Goal: Information Seeking & Learning: Learn about a topic

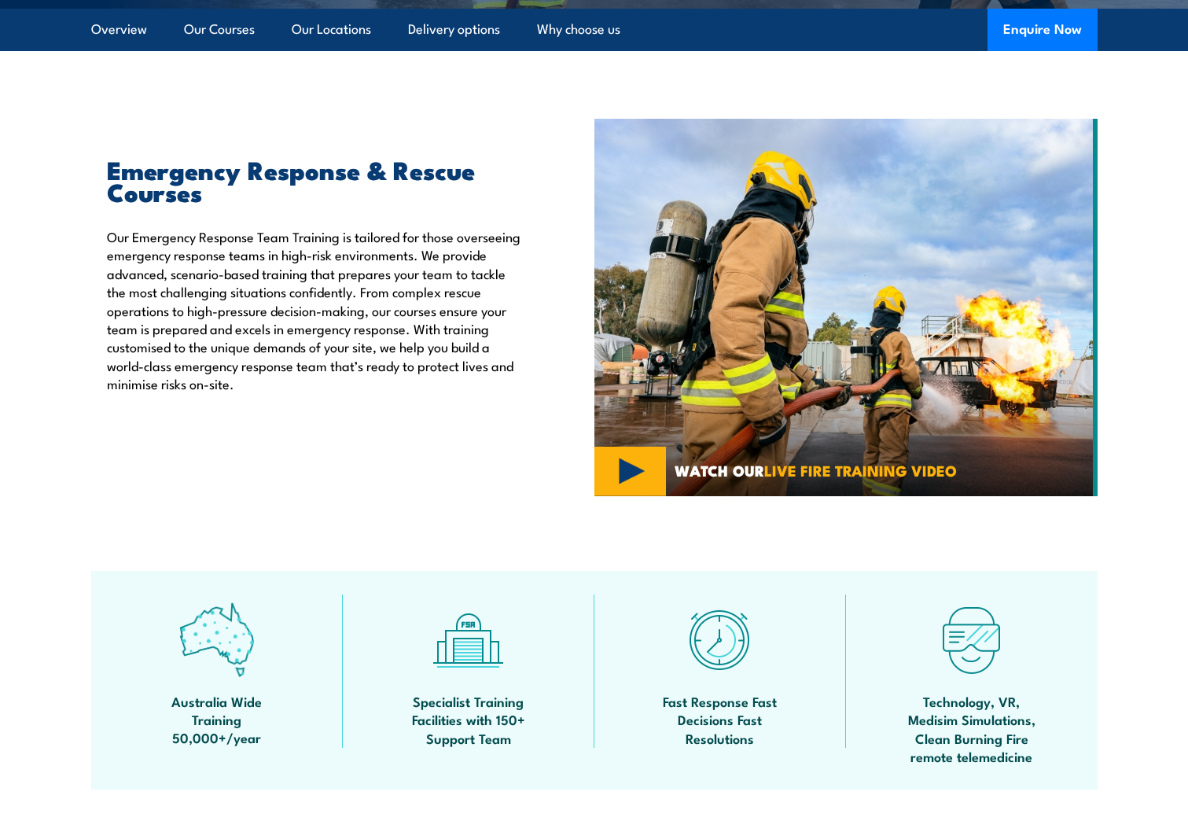
scroll to position [236, 0]
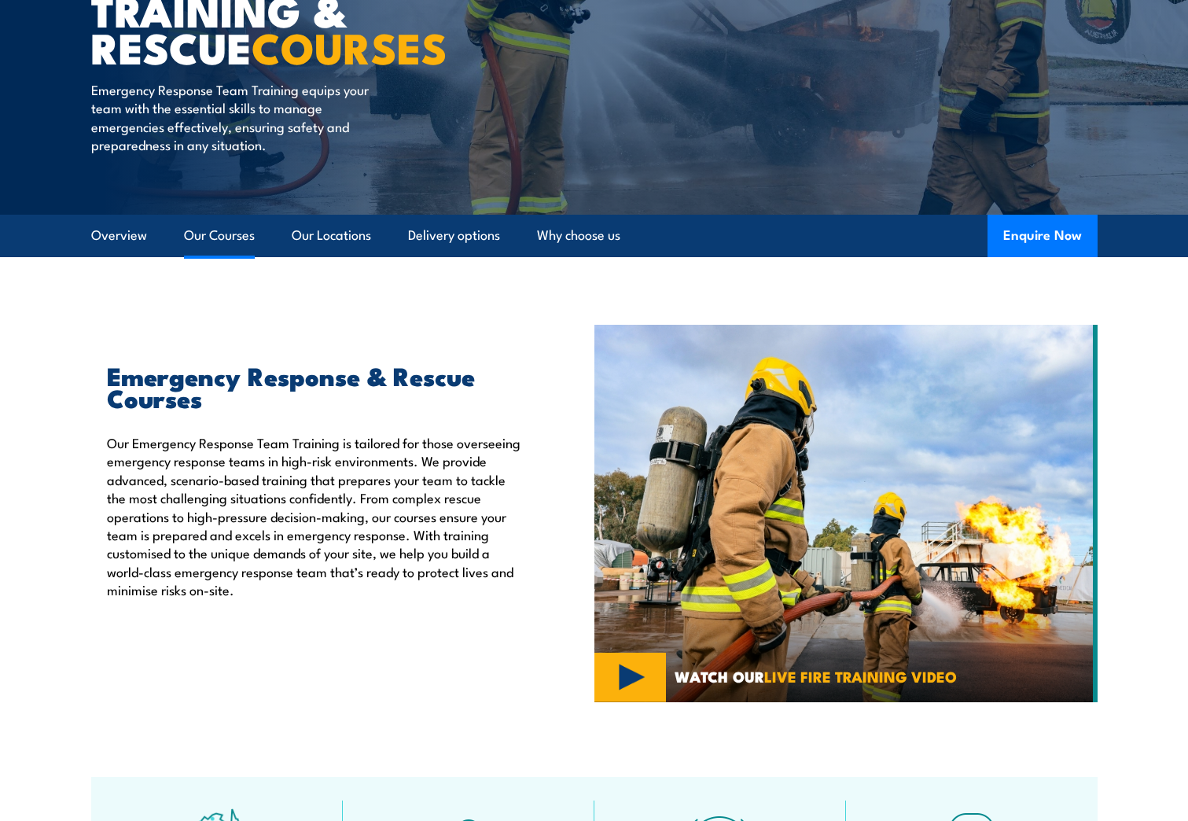
click at [211, 233] on link "Our Courses" at bounding box center [219, 236] width 71 height 42
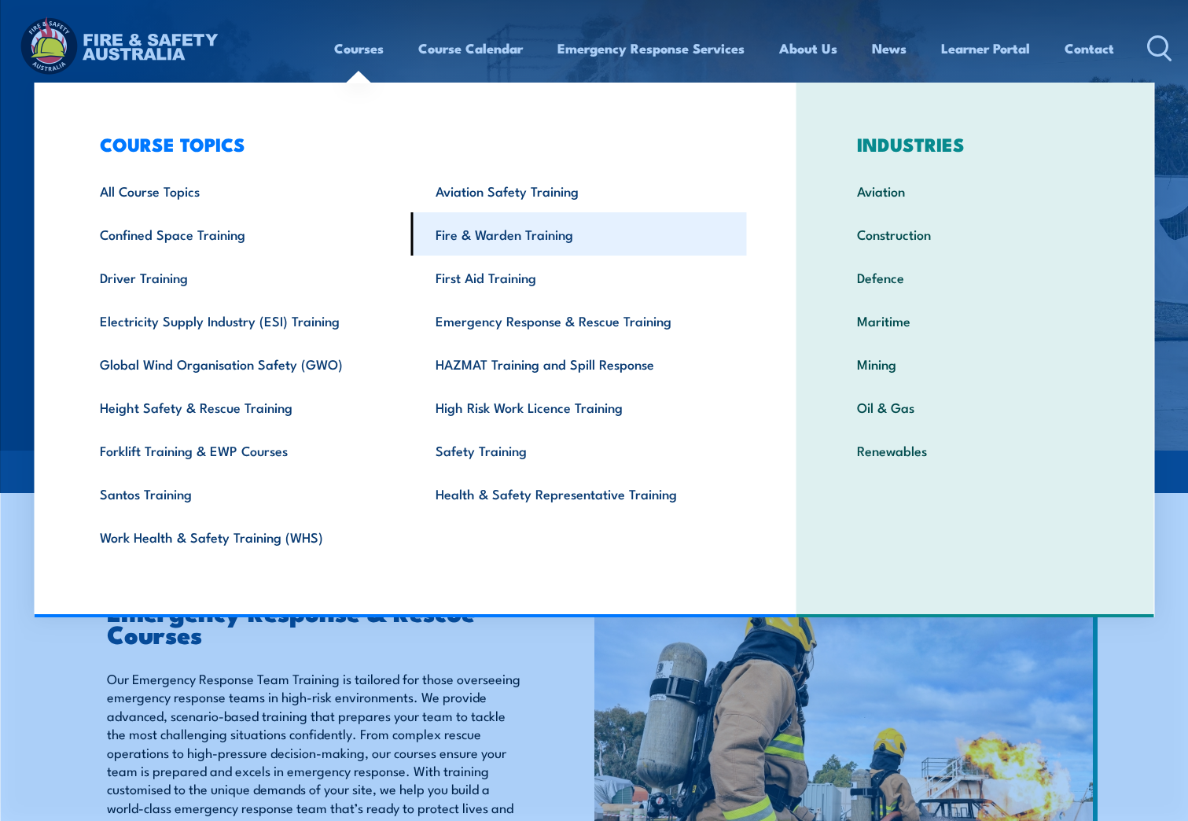
click at [532, 238] on link "Fire & Warden Training" at bounding box center [579, 233] width 336 height 43
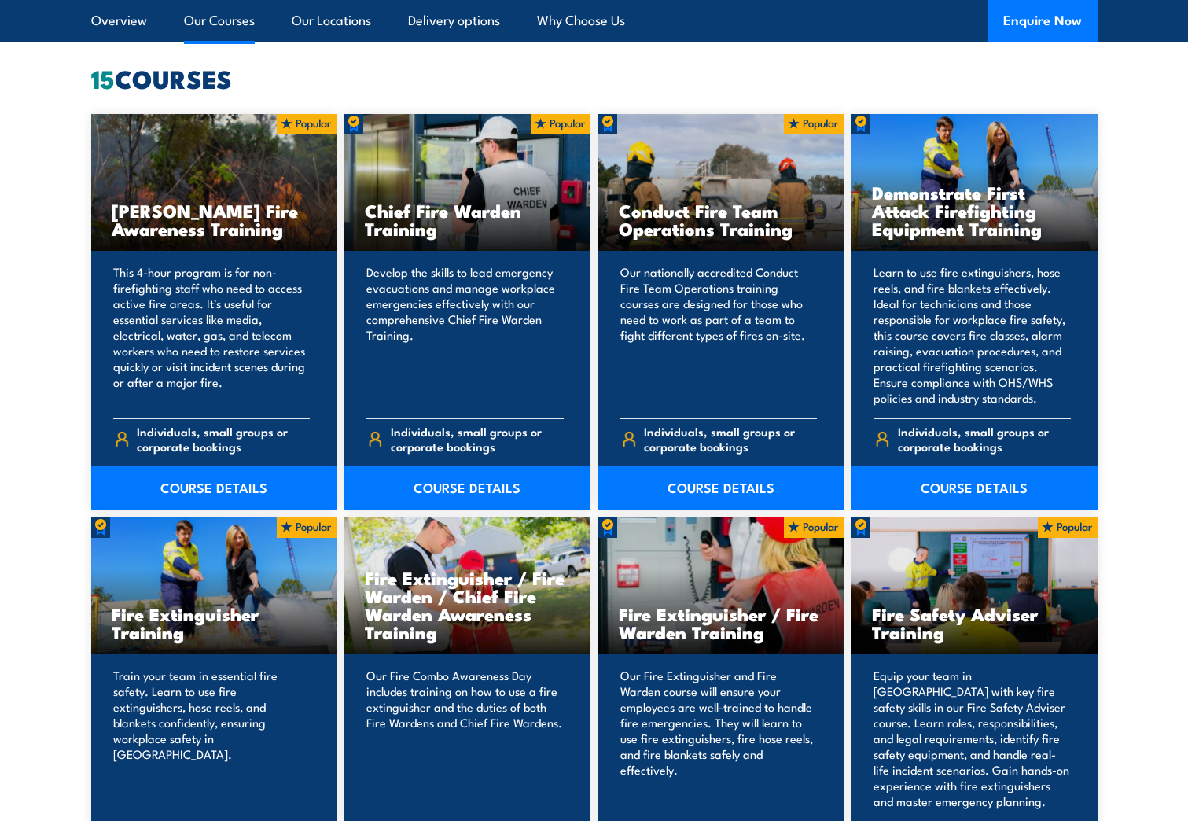
scroll to position [1179, 0]
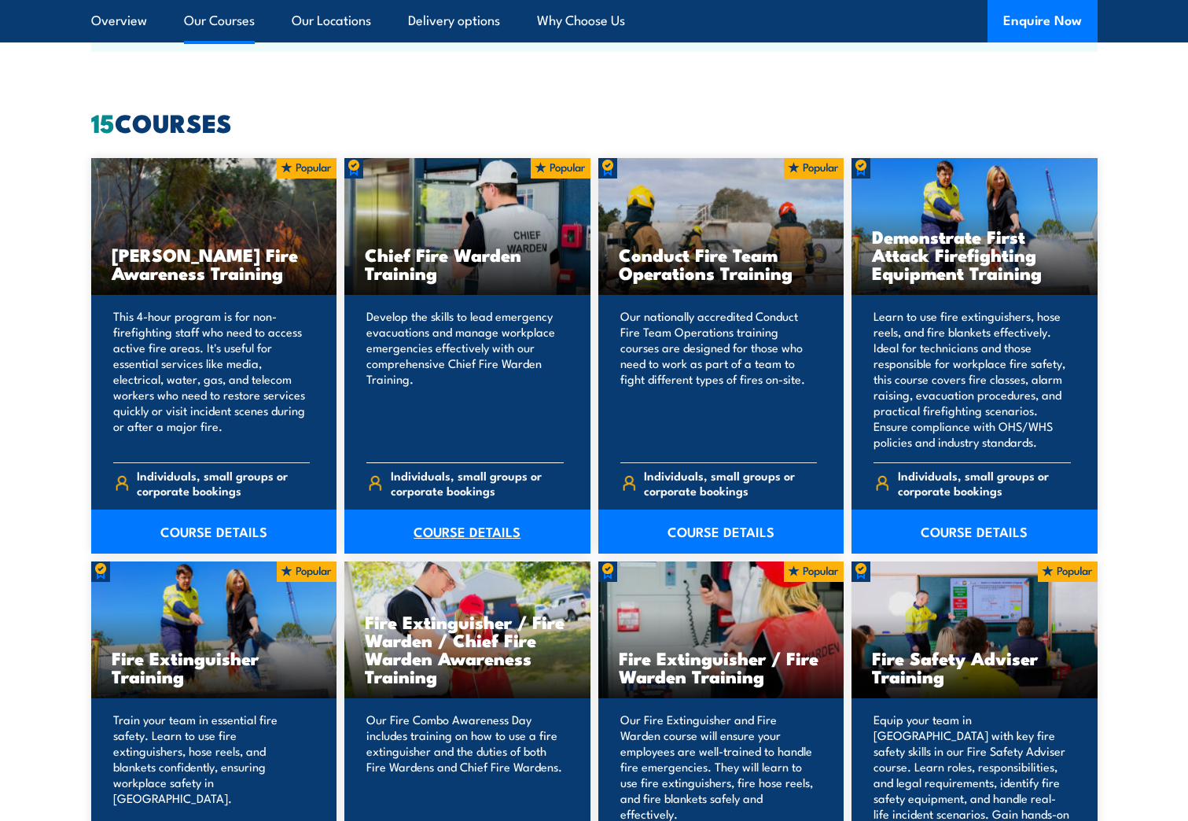
click at [469, 537] on link "COURSE DETAILS" at bounding box center [467, 532] width 246 height 44
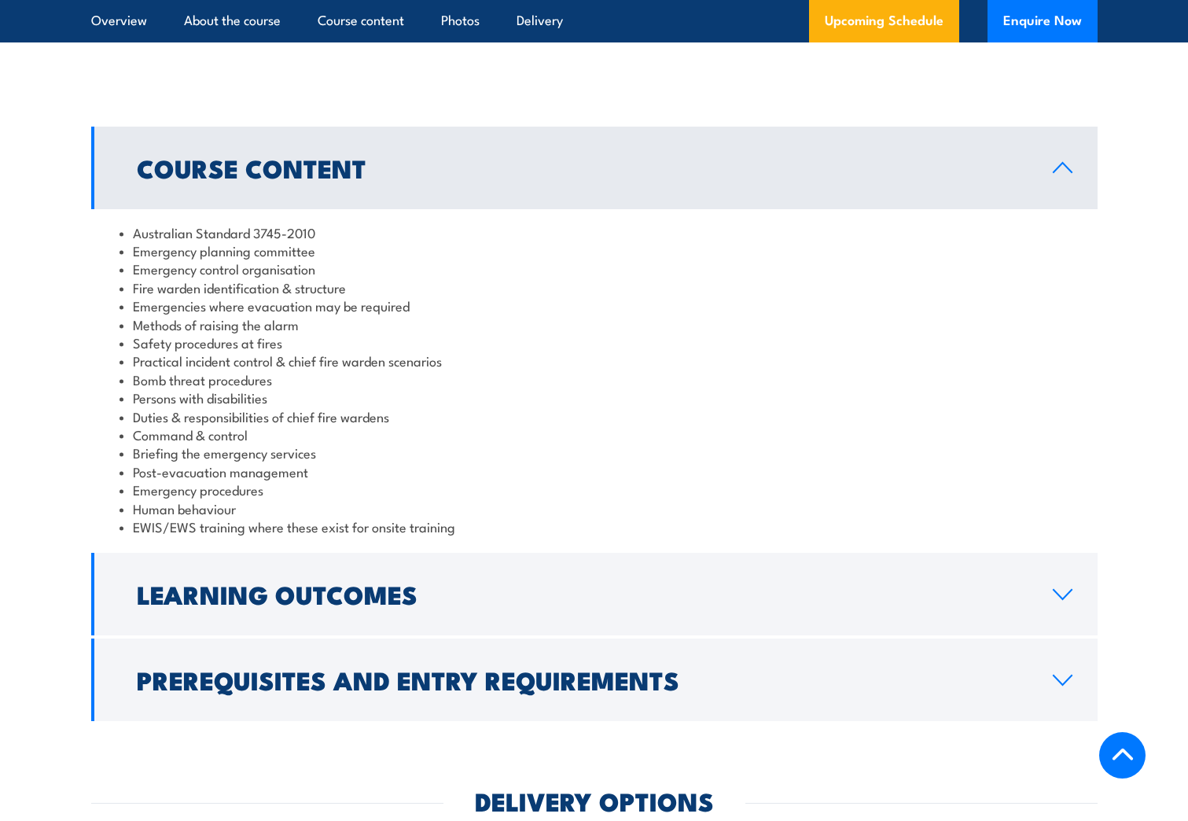
scroll to position [1415, 0]
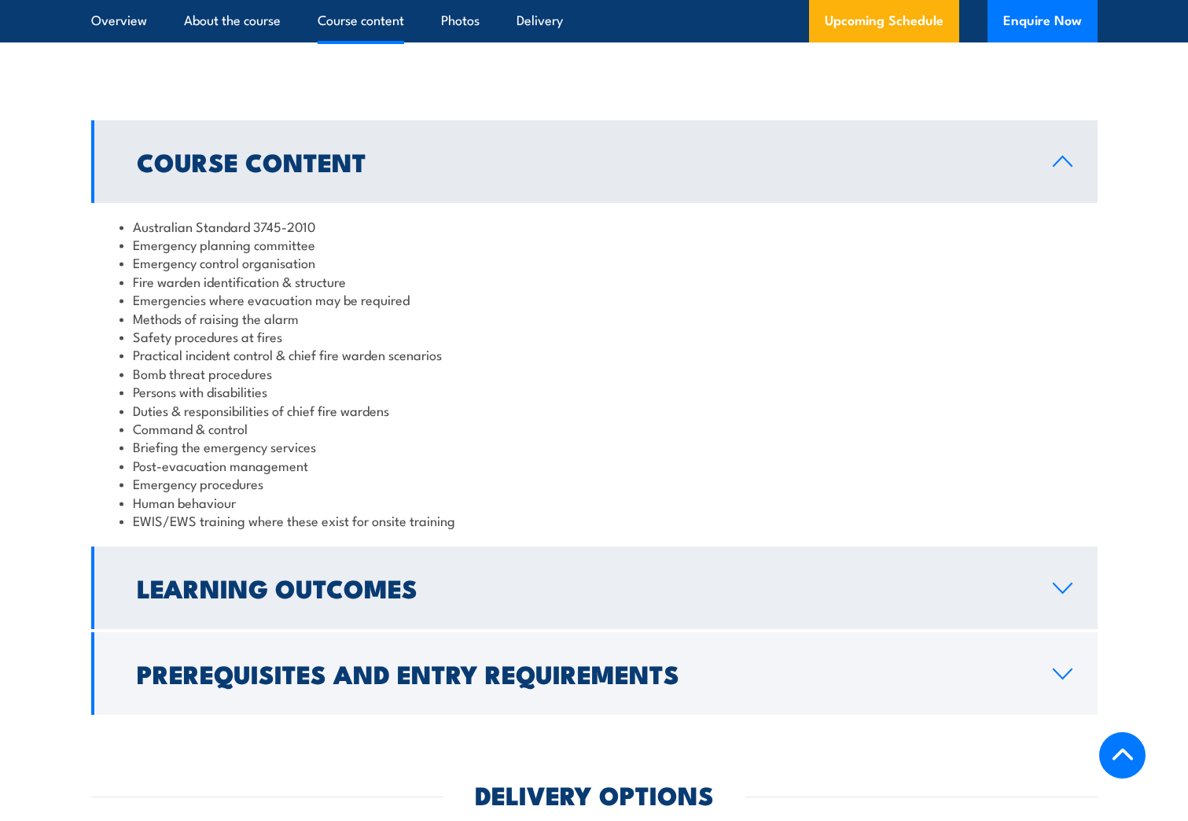
click at [499, 557] on link "Learning Outcomes" at bounding box center [594, 587] width 1006 height 83
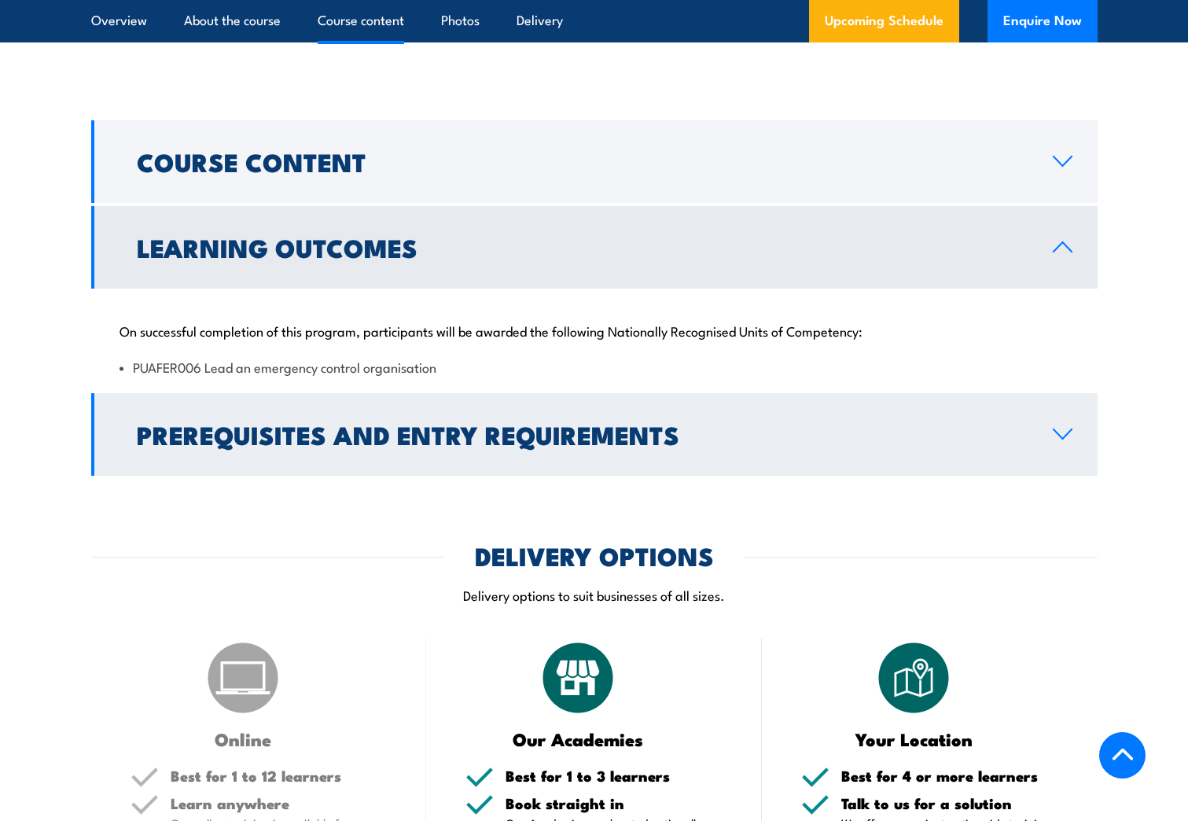
click at [521, 443] on h2 "Prerequisites and Entry Requirements" at bounding box center [582, 434] width 891 height 22
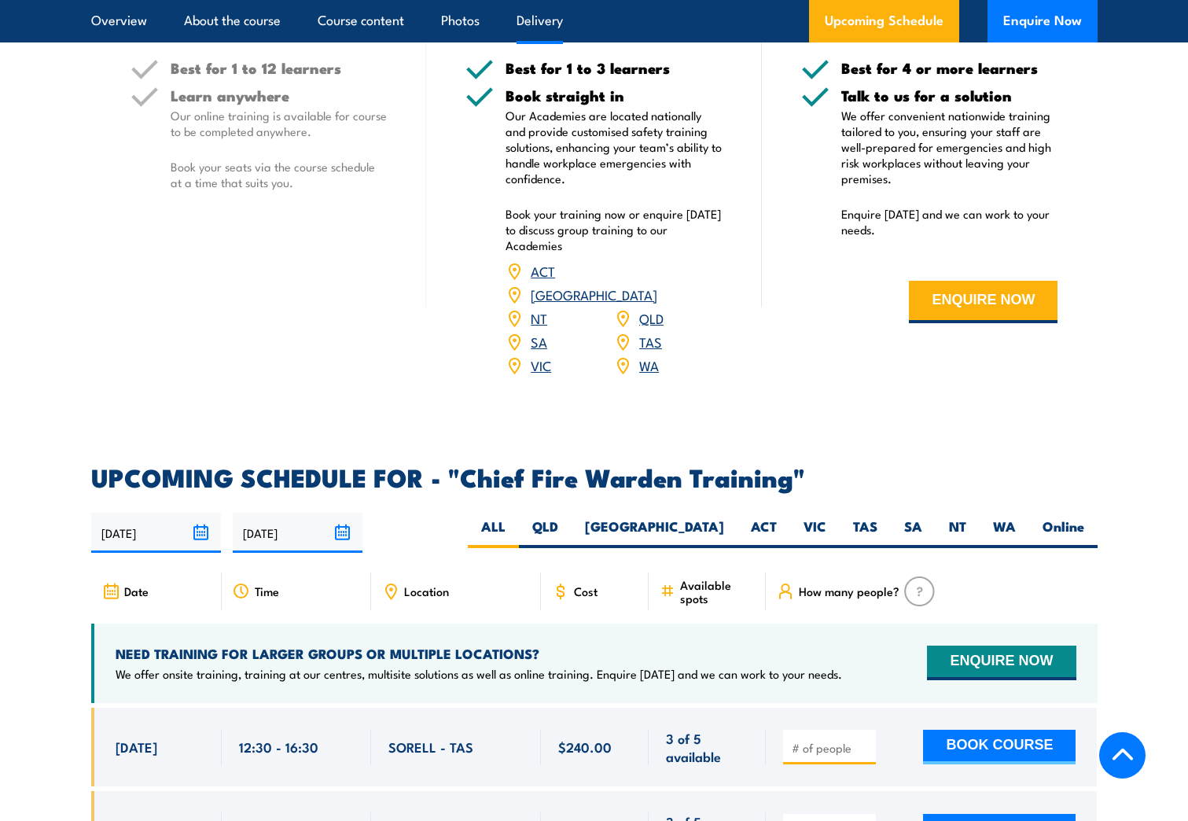
scroll to position [2438, 0]
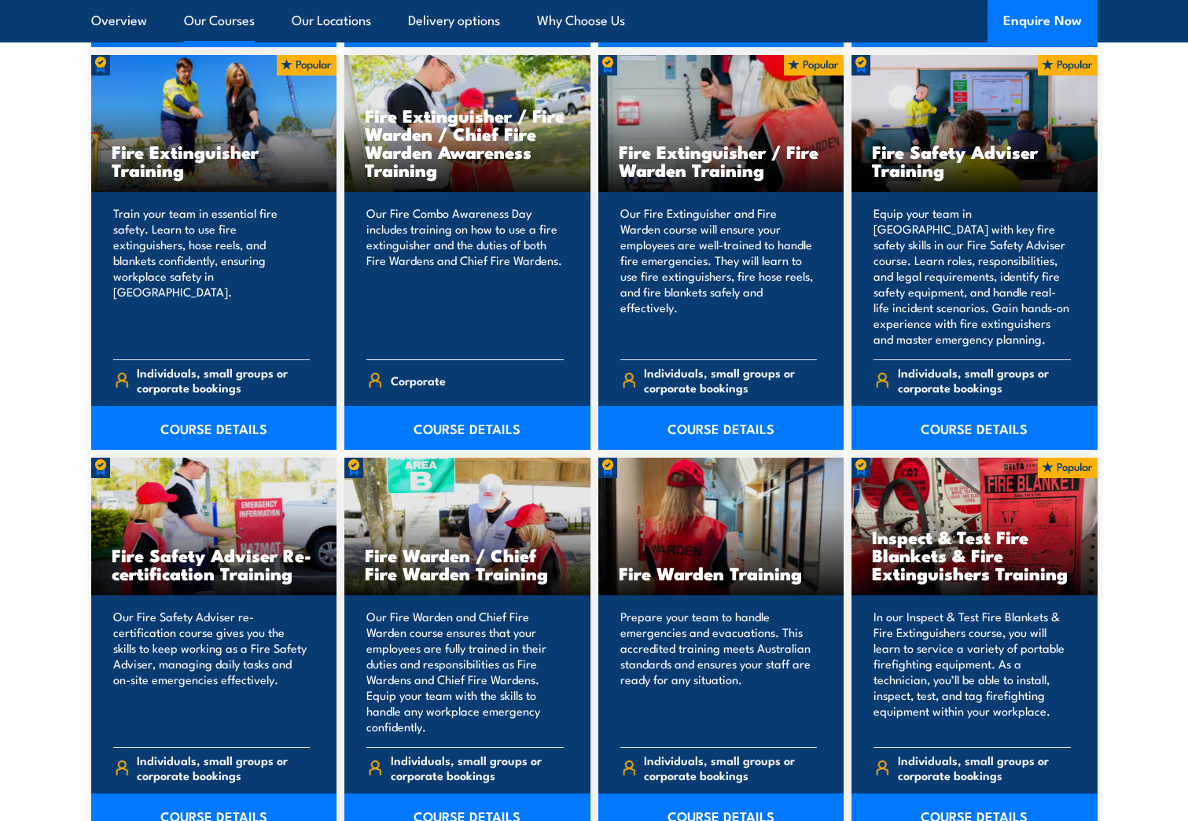
scroll to position [1730, 0]
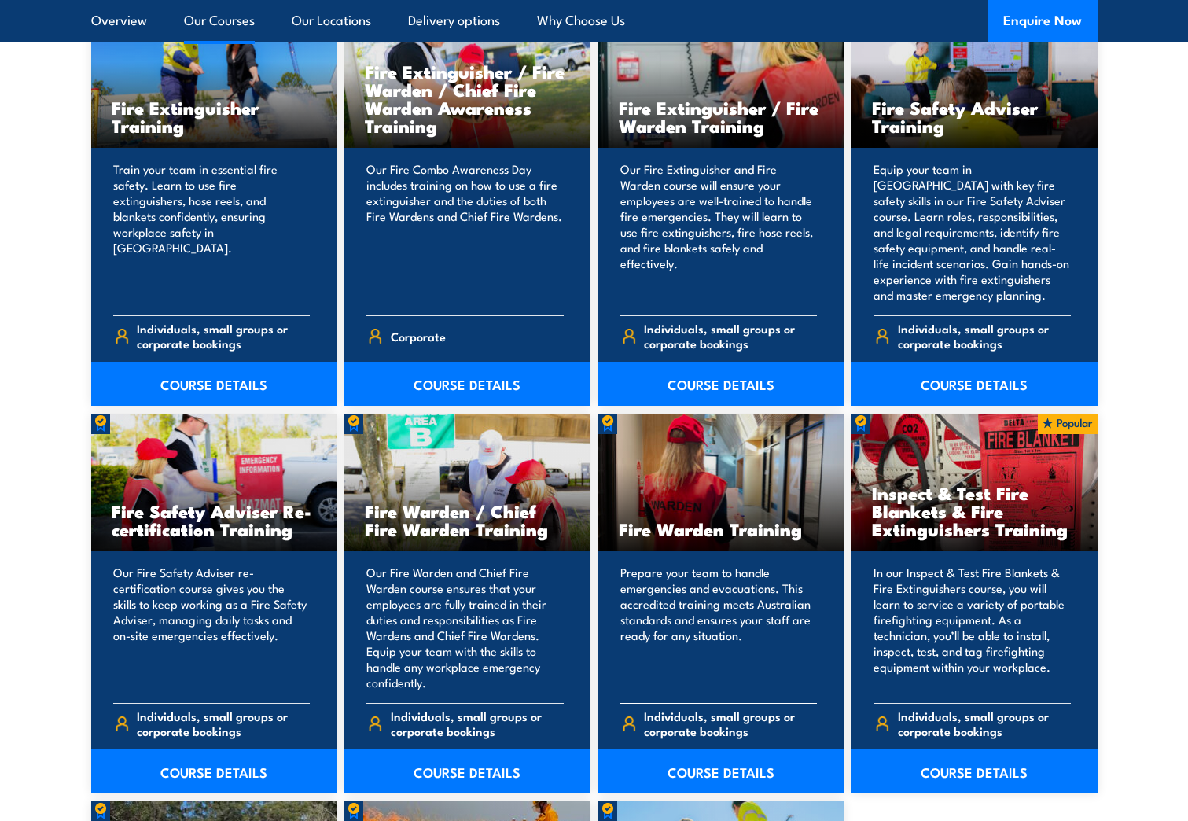
click at [742, 778] on link "COURSE DETAILS" at bounding box center [721, 771] width 246 height 44
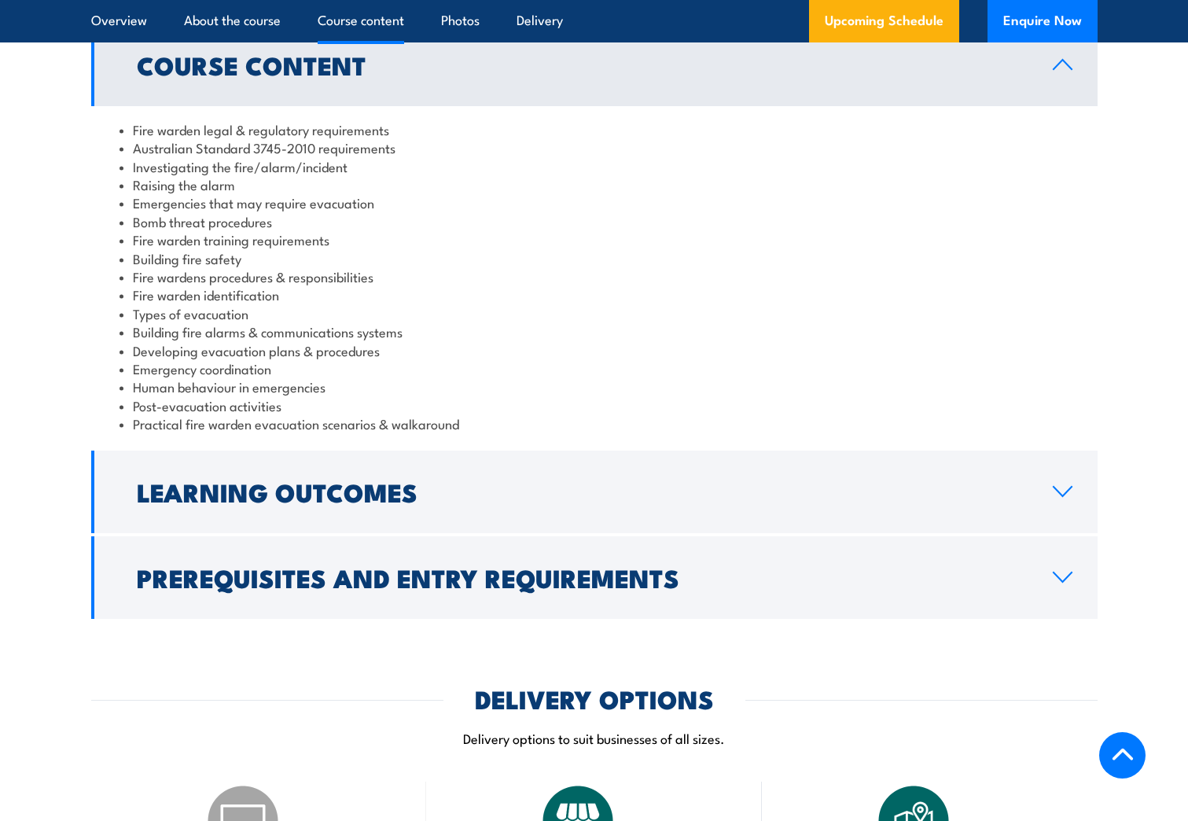
scroll to position [1808, 0]
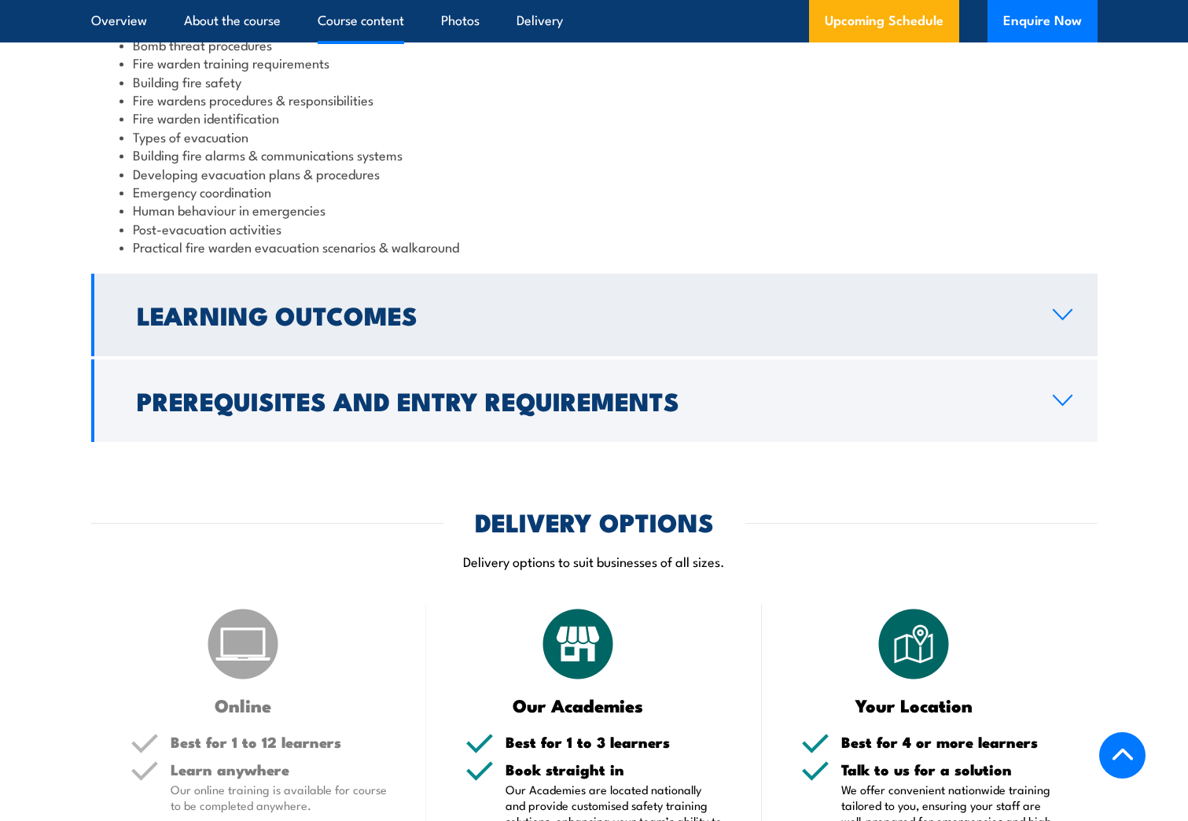
click at [513, 319] on h2 "Learning Outcomes" at bounding box center [582, 315] width 891 height 22
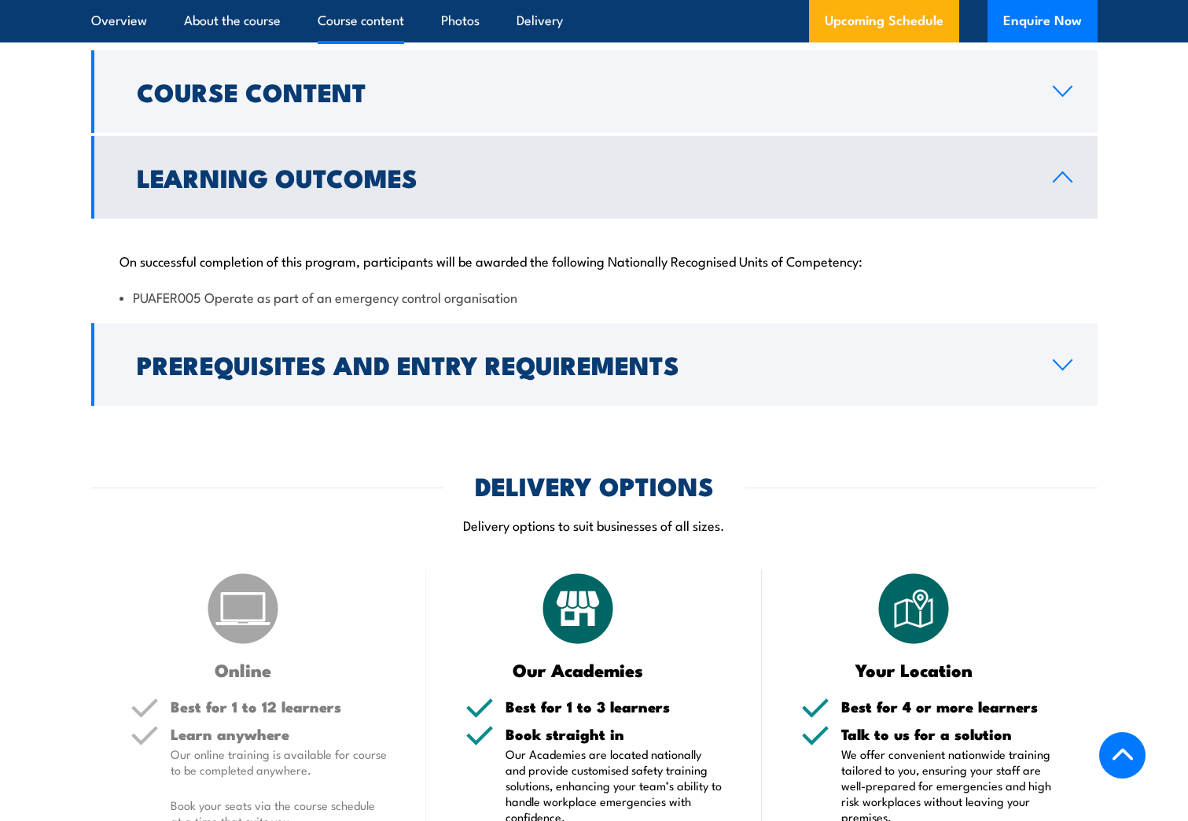
scroll to position [1506, 0]
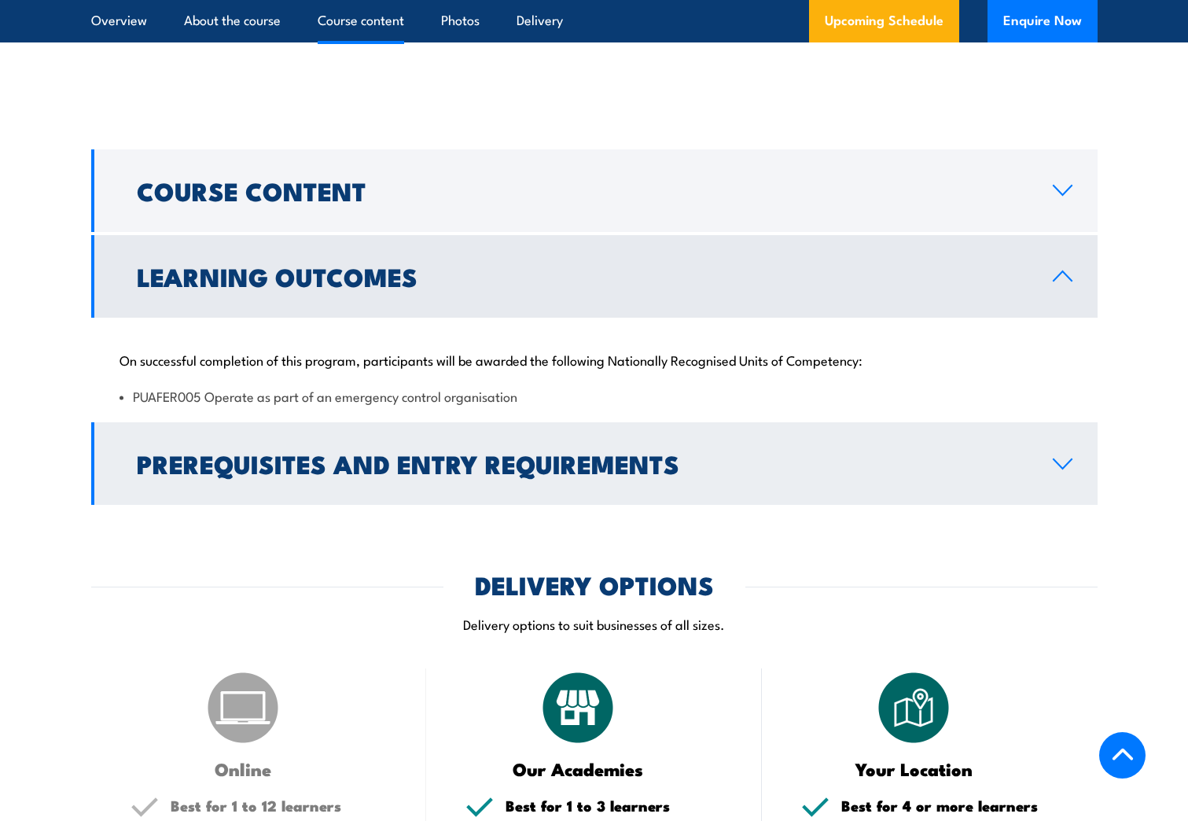
click at [532, 487] on link "Prerequisites and Entry Requirements" at bounding box center [594, 463] width 1006 height 83
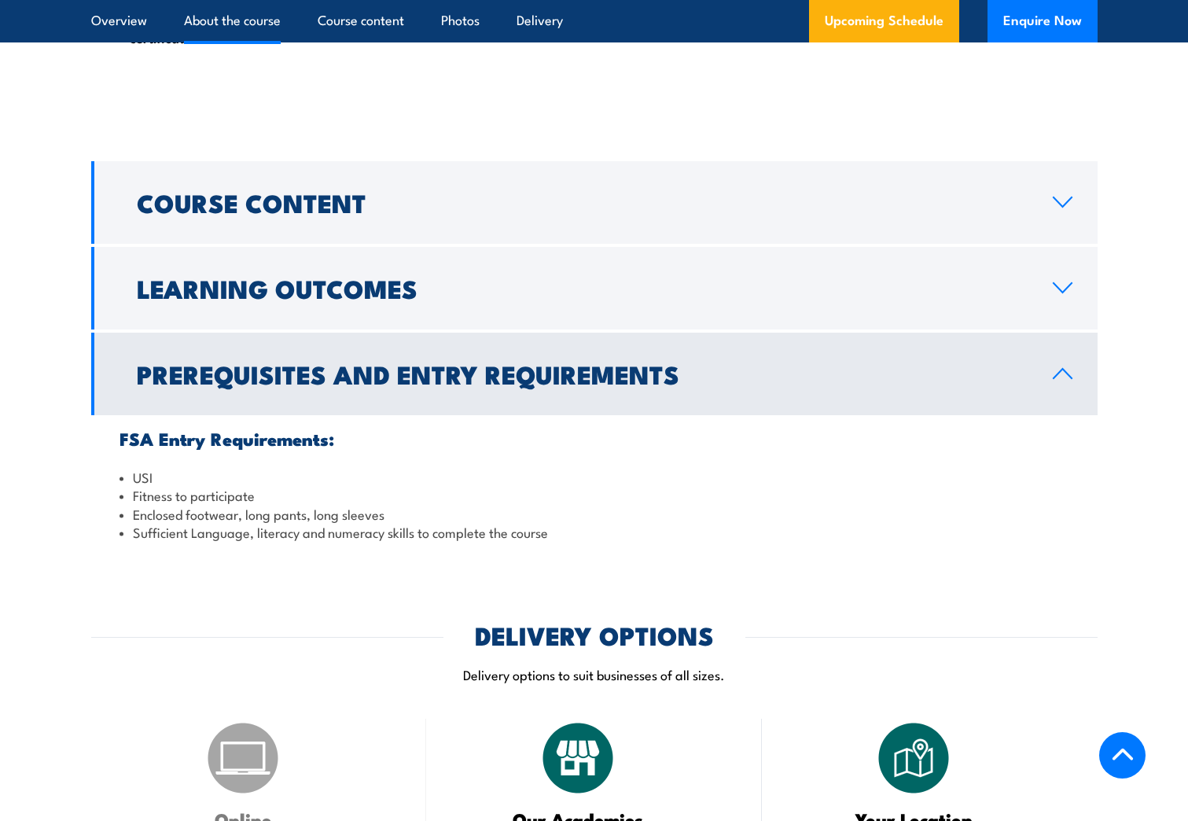
scroll to position [1349, 0]
